Goal: Task Accomplishment & Management: Manage account settings

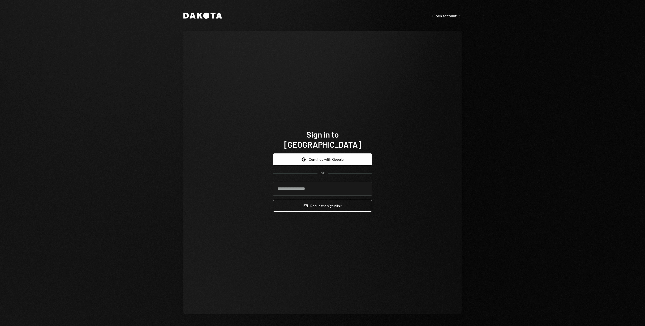
click at [0, 326] on com-1password-button at bounding box center [0, 326] width 0 height 0
type input "**********"
click at [291, 200] on button "Email Request a sign in link" at bounding box center [322, 206] width 99 height 12
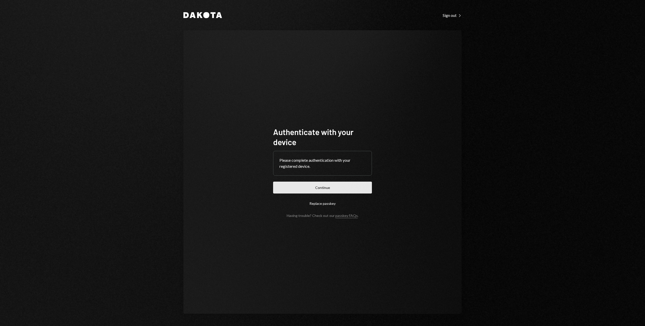
click at [347, 189] on button "Continue" at bounding box center [322, 188] width 99 height 12
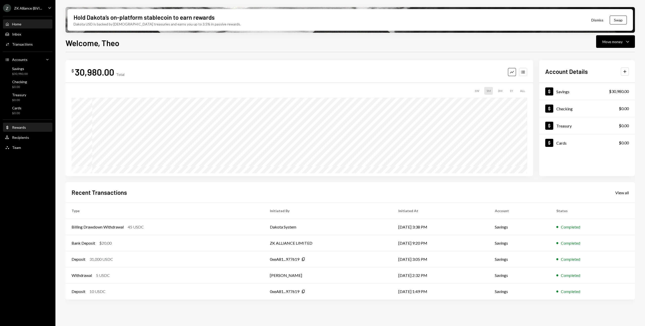
click at [14, 128] on div "Rewards" at bounding box center [19, 127] width 14 height 4
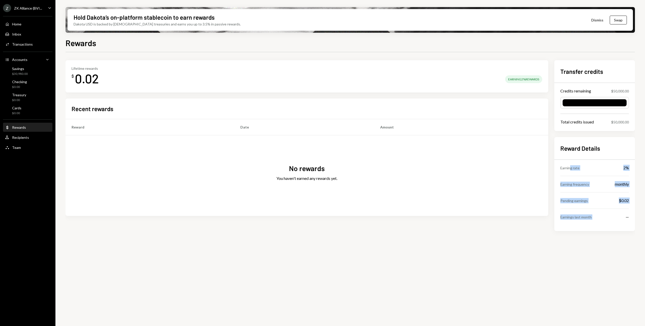
drag, startPoint x: 571, startPoint y: 167, endPoint x: 627, endPoint y: 213, distance: 72.2
click at [631, 211] on div "Reward Details Earning rate 2% Earning frequency monthly Pending earnings $0.02…" at bounding box center [594, 184] width 81 height 94
click at [623, 217] on div "Earnings last month —" at bounding box center [594, 217] width 68 height 16
click at [625, 198] on div "$0.02" at bounding box center [623, 200] width 10 height 6
click at [625, 219] on div "—" at bounding box center [626, 217] width 3 height 6
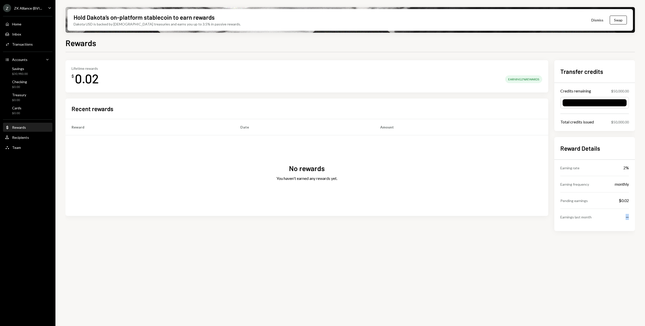
click at [625, 219] on div "—" at bounding box center [626, 217] width 3 height 6
click at [599, 233] on div "Lifetime rewards $ 0.02 Earning 2% Rewards Recent rewards Reward Date Amount No…" at bounding box center [349, 153] width 569 height 187
drag, startPoint x: 556, startPoint y: 167, endPoint x: 626, endPoint y: 221, distance: 88.4
click at [626, 221] on div "Reward Details Earning rate 2% Earning frequency monthly Pending earnings $0.02…" at bounding box center [594, 184] width 81 height 94
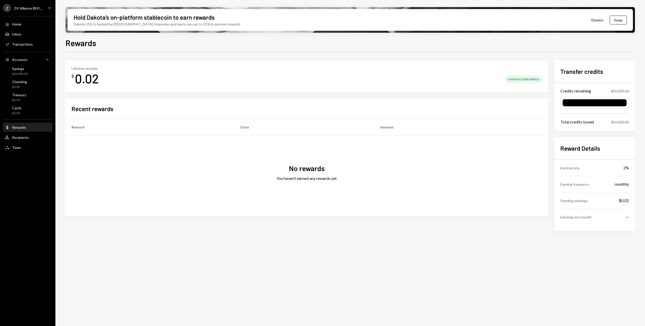
drag, startPoint x: 621, startPoint y: 213, endPoint x: 606, endPoint y: 180, distance: 35.8
click at [621, 212] on div "Earnings last month —" at bounding box center [594, 217] width 68 height 16
click at [17, 24] on div "Home" at bounding box center [16, 24] width 9 height 4
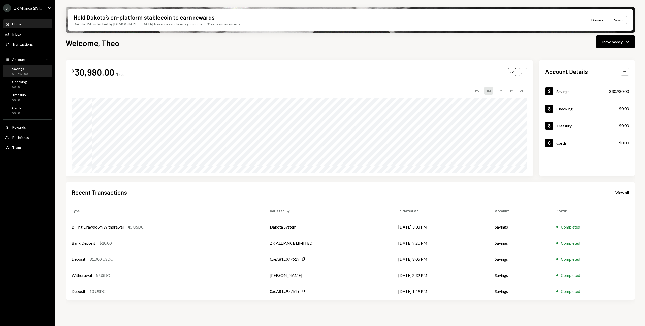
click at [28, 70] on div "Savings $30,980.00" at bounding box center [27, 71] width 45 height 10
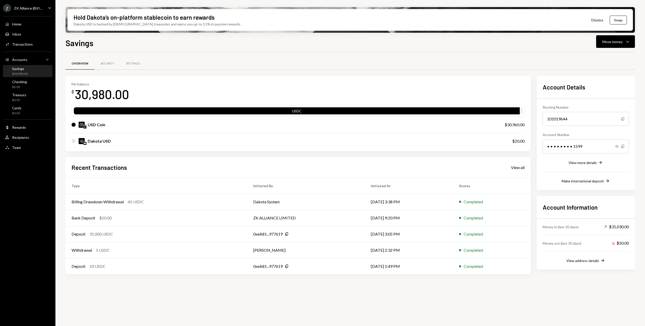
click at [136, 23] on div "Dakota USD is backed by U.S. treasuries and earns you up to 3.5% in passive rew…" at bounding box center [157, 23] width 167 height 5
click at [148, 41] on div "Savings Move money Caret Down" at bounding box center [349, 42] width 569 height 11
click at [147, 24] on div "Dakota USD is backed by U.S. treasuries and earns you up to 3.5% in passive rew…" at bounding box center [157, 23] width 167 height 5
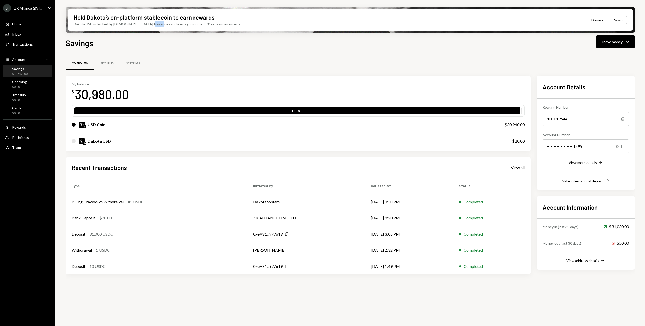
click at [147, 24] on div "Dakota USD is backed by U.S. treasuries and earns you up to 3.5% in passive rew…" at bounding box center [157, 23] width 167 height 5
click at [144, 49] on div "Savings Move money Caret Down Overview Security Settings My balance $ 30,980.00…" at bounding box center [349, 196] width 569 height 319
click at [616, 20] on button "Swap" at bounding box center [617, 20] width 17 height 9
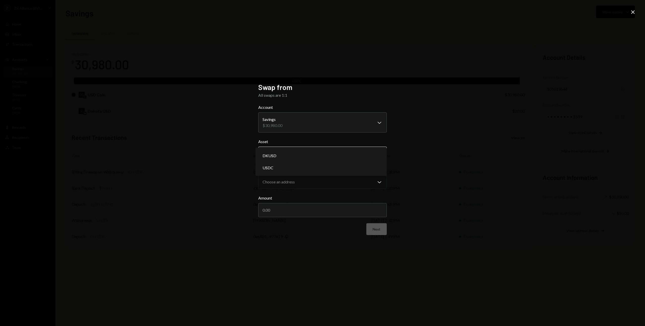
click at [296, 156] on body "Z ZK Alliance (BVI... Caret Down Home Home Inbox Inbox Activities Transactions …" at bounding box center [322, 163] width 645 height 326
select select "****"
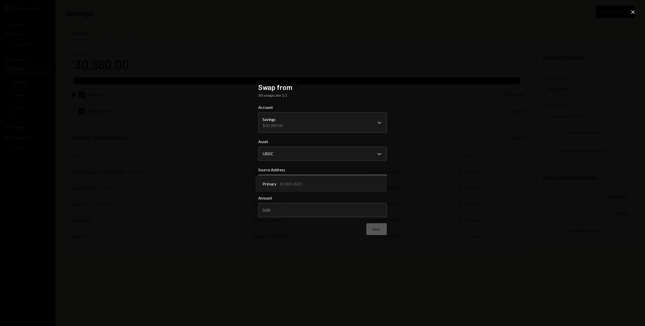
click at [288, 183] on body "Z ZK Alliance (BVI... Caret Down Home Home Inbox Inbox Activities Transactions …" at bounding box center [322, 163] width 645 height 326
click at [288, 207] on input "Amount" at bounding box center [322, 210] width 128 height 14
click at [635, 12] on icon "Close" at bounding box center [632, 12] width 6 height 6
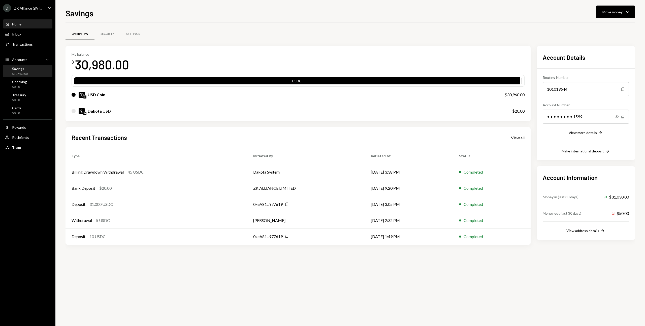
click at [27, 22] on div "Home Home" at bounding box center [27, 24] width 45 height 5
